Goal: Task Accomplishment & Management: Use online tool/utility

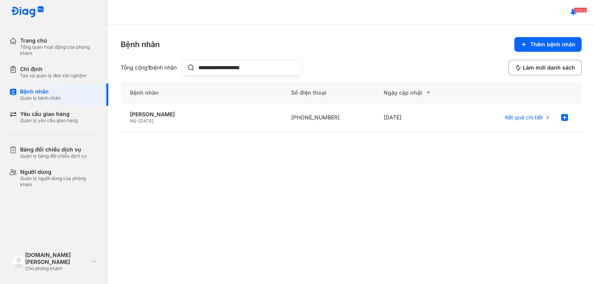
drag, startPoint x: 269, startPoint y: 69, endPoint x: 152, endPoint y: 62, distance: 117.8
click at [159, 65] on div "**********" at bounding box center [212, 68] width 182 height 16
paste input "text"
type input "********"
click at [155, 115] on div "HỒ A MÙI" at bounding box center [201, 114] width 143 height 7
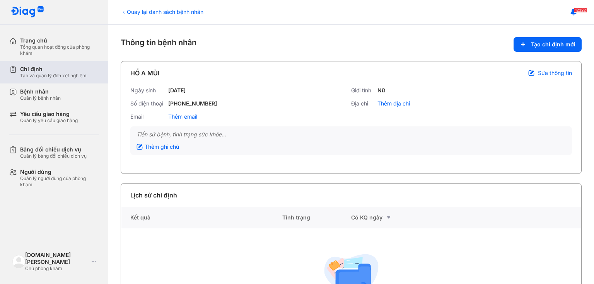
click at [38, 68] on div "Chỉ định" at bounding box center [53, 69] width 67 height 7
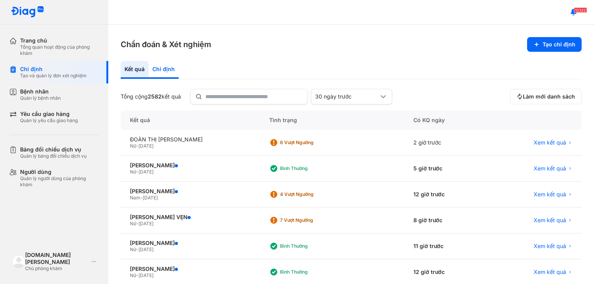
click at [163, 67] on div "Chỉ định" at bounding box center [164, 70] width 30 height 18
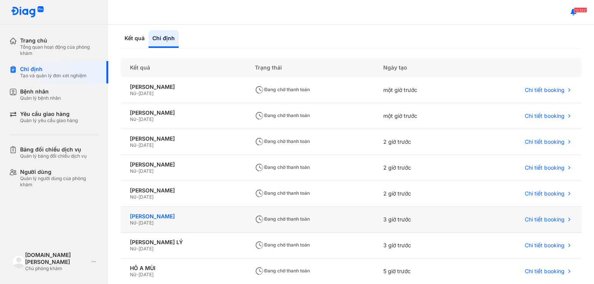
scroll to position [62, 0]
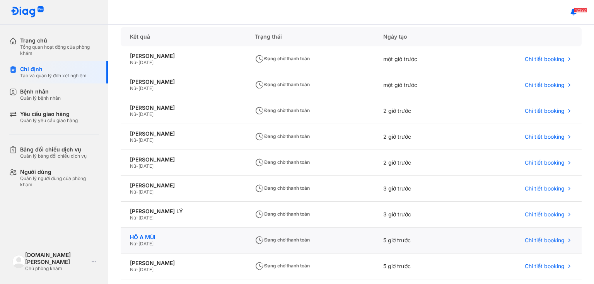
click at [161, 239] on div "HỒ A MÙI" at bounding box center [183, 237] width 106 height 7
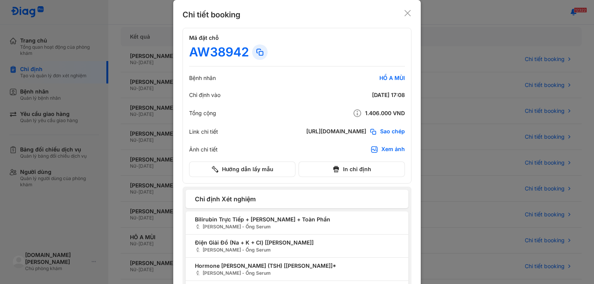
click at [390, 149] on div "Xem ảnh" at bounding box center [394, 150] width 24 height 8
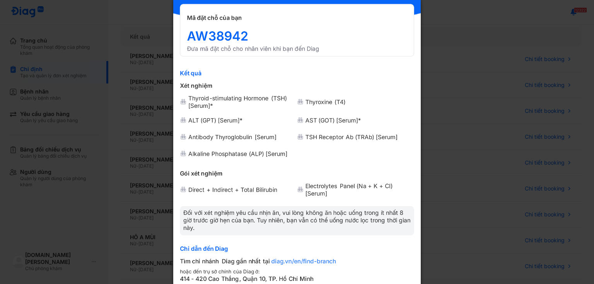
click at [463, 75] on div at bounding box center [297, 80] width 594 height 284
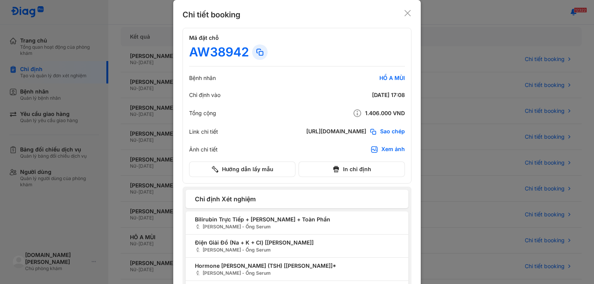
click at [405, 15] on icon at bounding box center [408, 13] width 8 height 8
